Goal: Information Seeking & Learning: Understand process/instructions

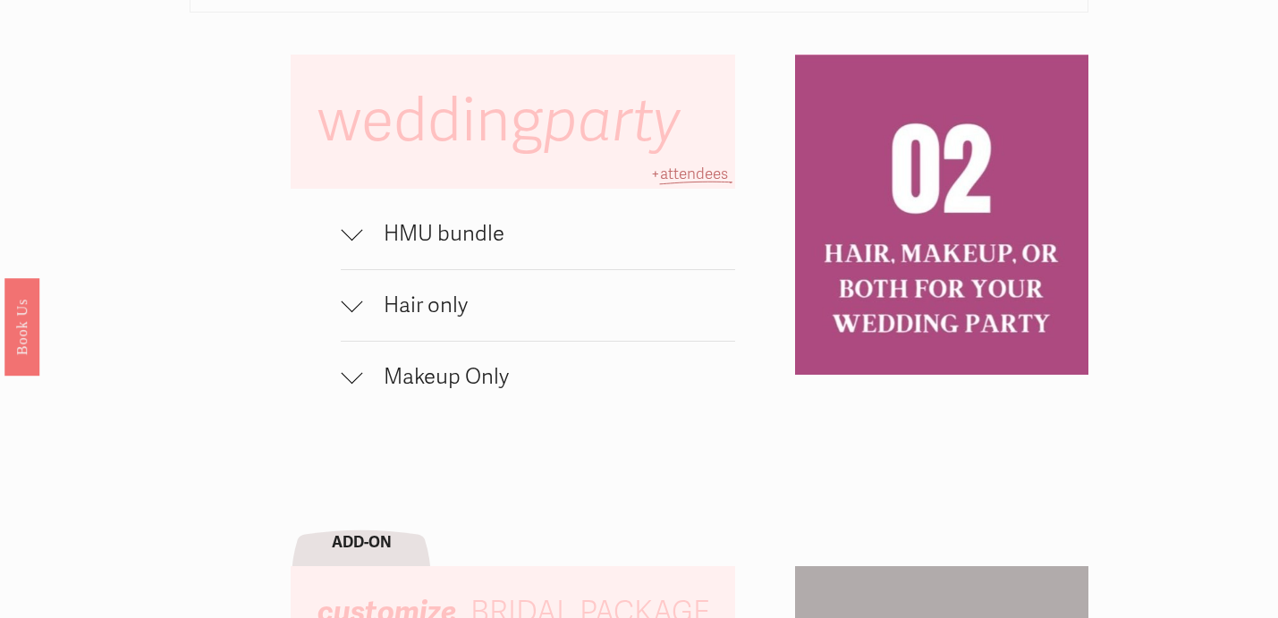
scroll to position [1269, 0]
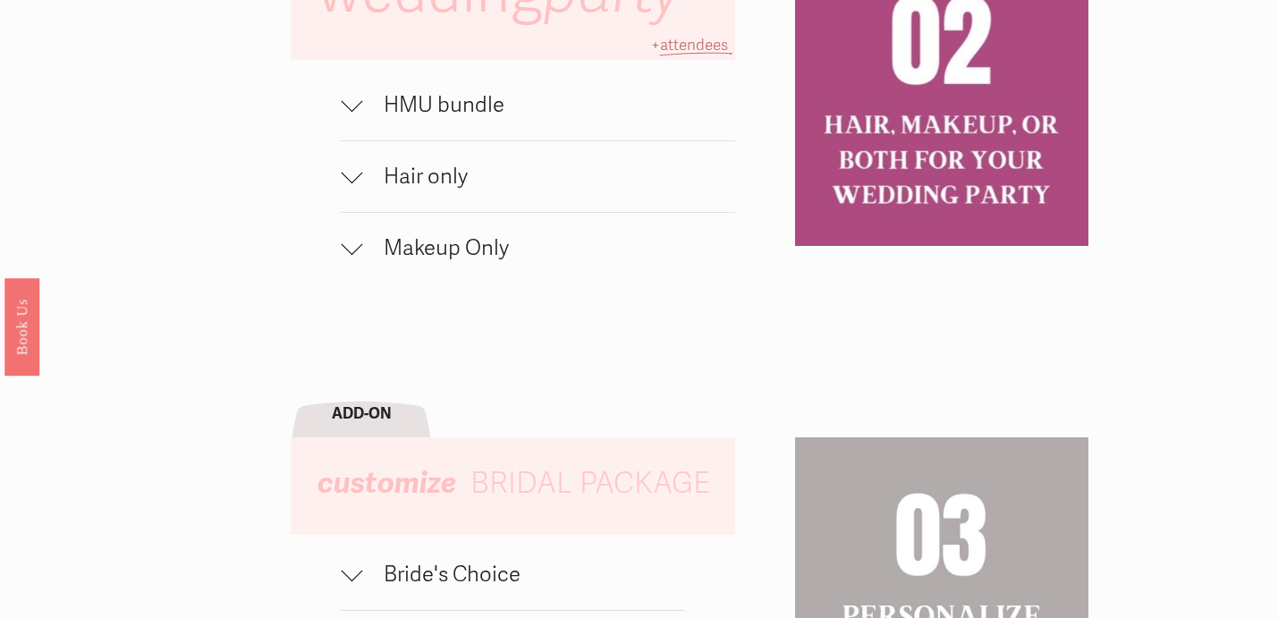
click at [352, 175] on div at bounding box center [351, 172] width 21 height 21
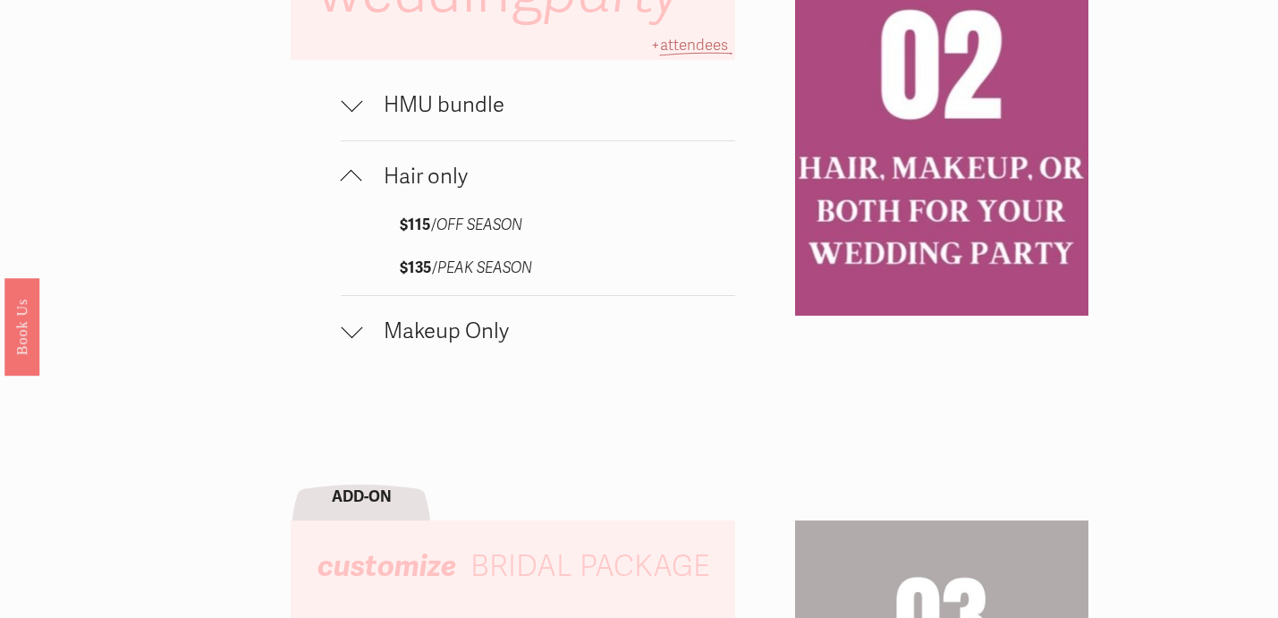
click at [352, 175] on div at bounding box center [351, 180] width 21 height 21
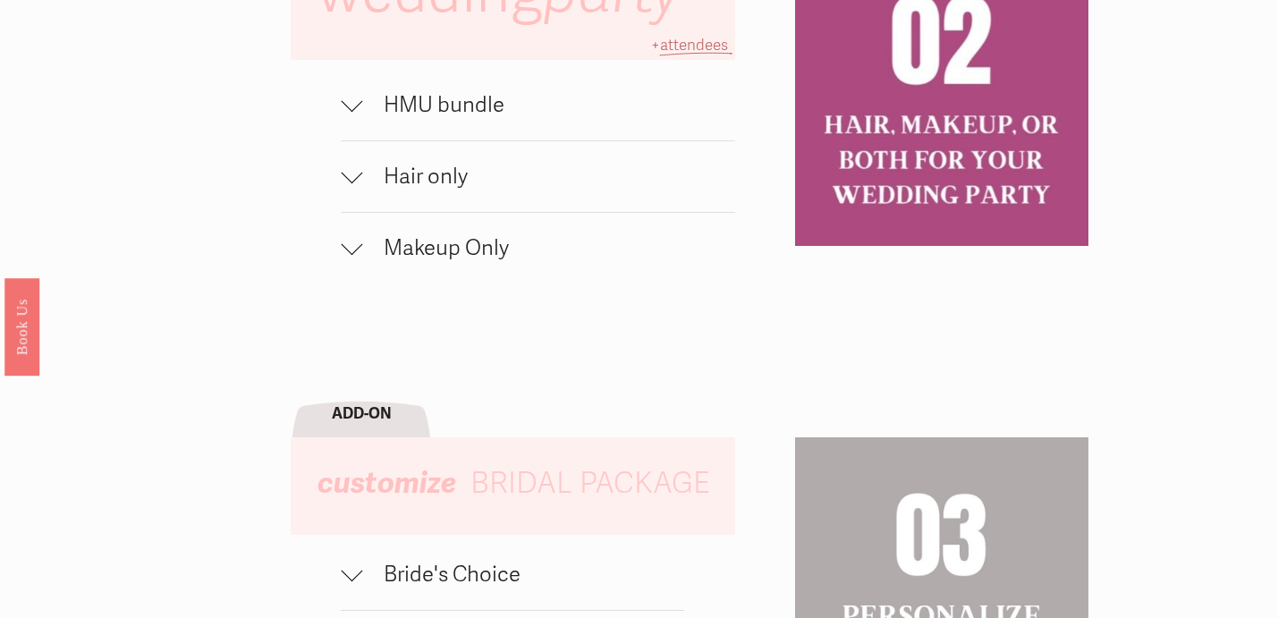
click at [353, 248] on div at bounding box center [351, 243] width 21 height 21
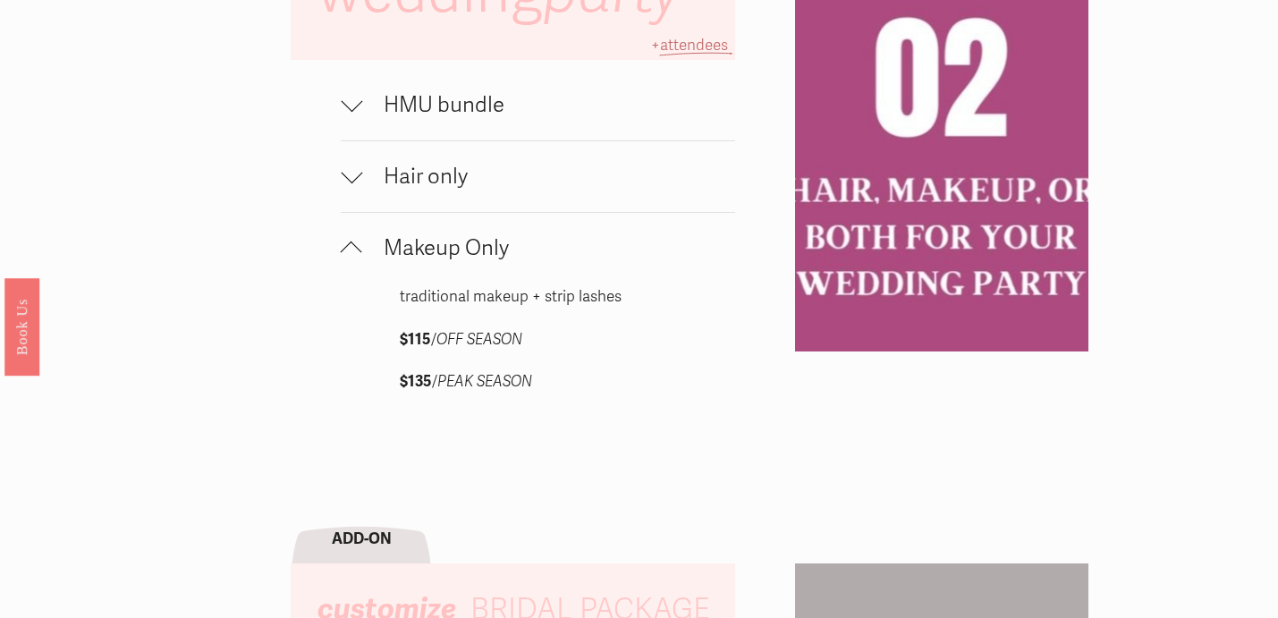
click at [352, 248] on div at bounding box center [351, 251] width 21 height 21
